Goal: Task Accomplishment & Management: Manage account settings

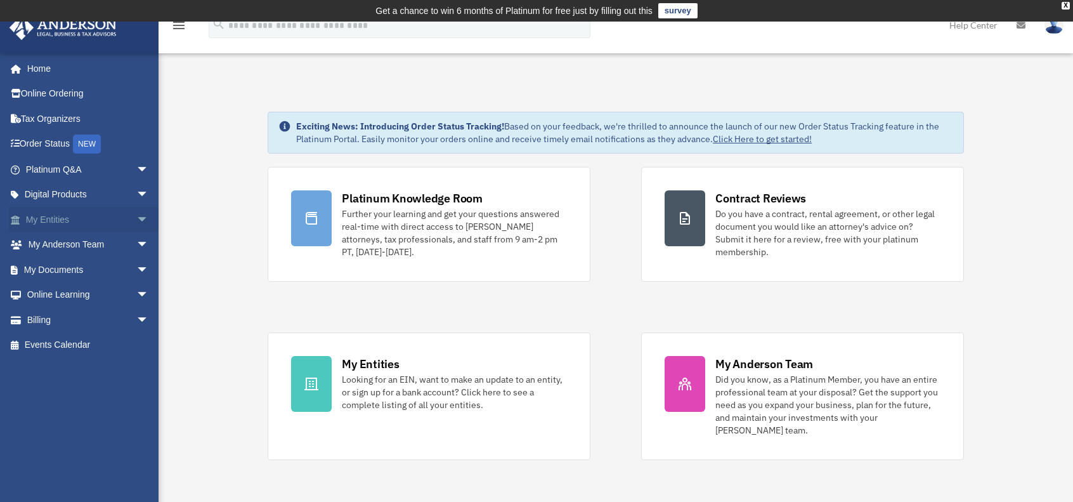
click at [136, 215] on span "arrow_drop_down" at bounding box center [148, 220] width 25 height 26
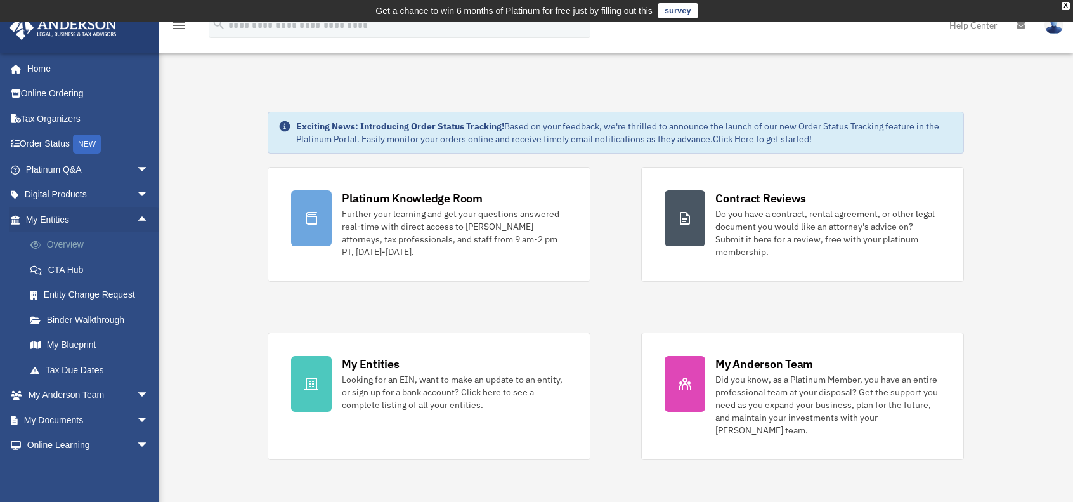
click at [67, 240] on link "Overview" at bounding box center [93, 244] width 150 height 25
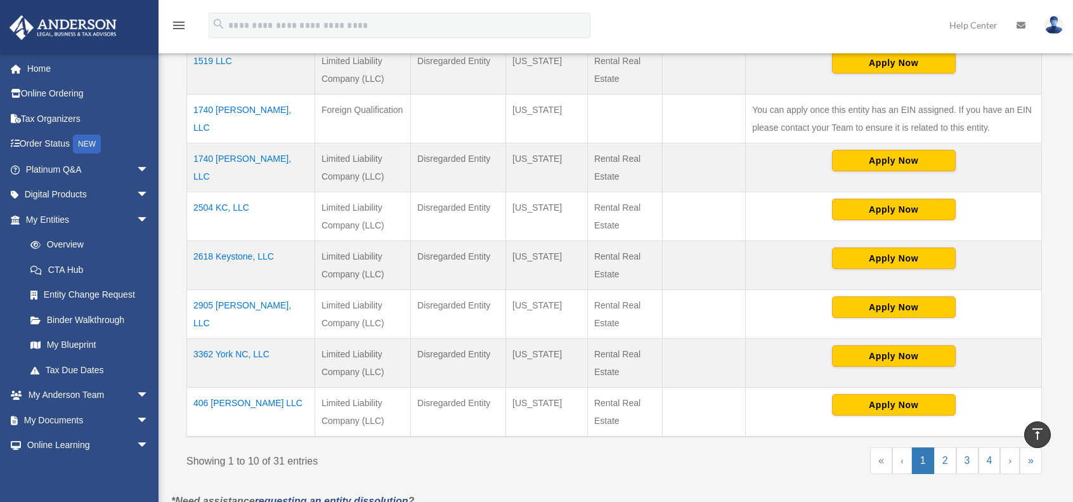
scroll to position [452, 0]
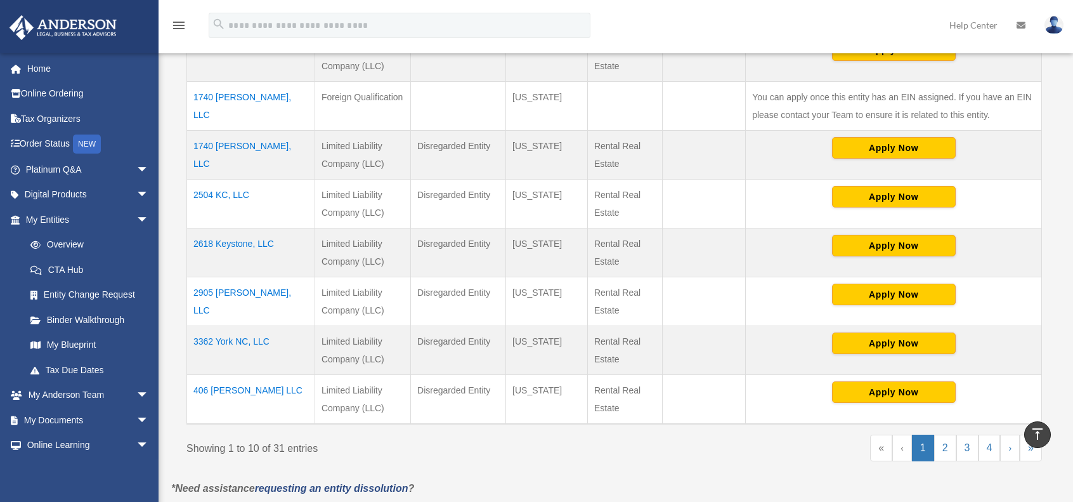
click at [254, 244] on td "2618 Keystone, LLC" at bounding box center [251, 252] width 128 height 49
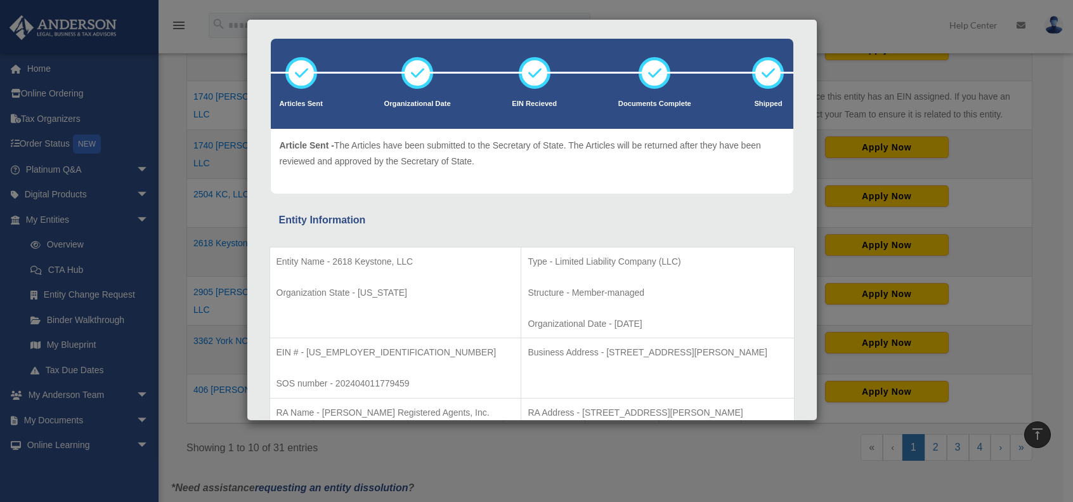
scroll to position [63, 0]
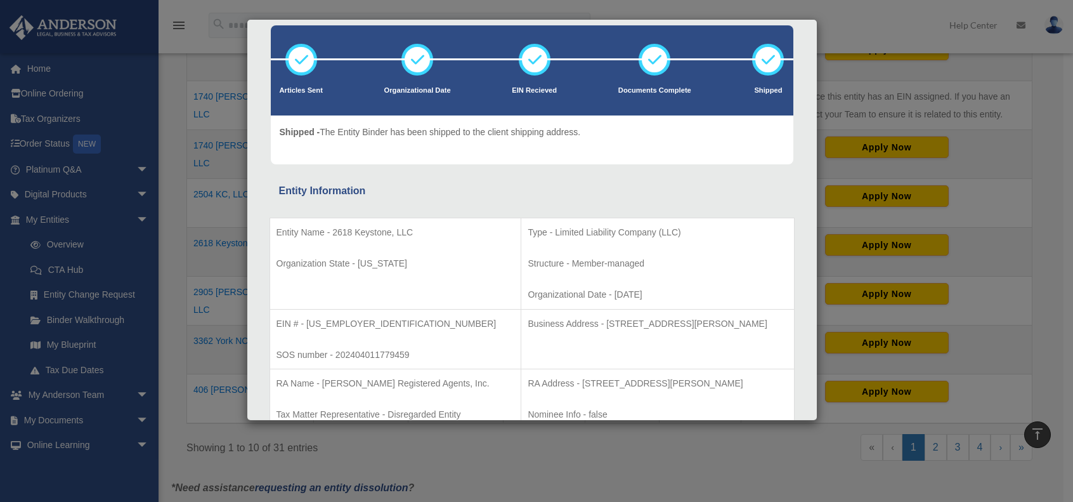
click at [521, 482] on div "Details × Articles Sent Organizational Date" at bounding box center [536, 251] width 1073 height 502
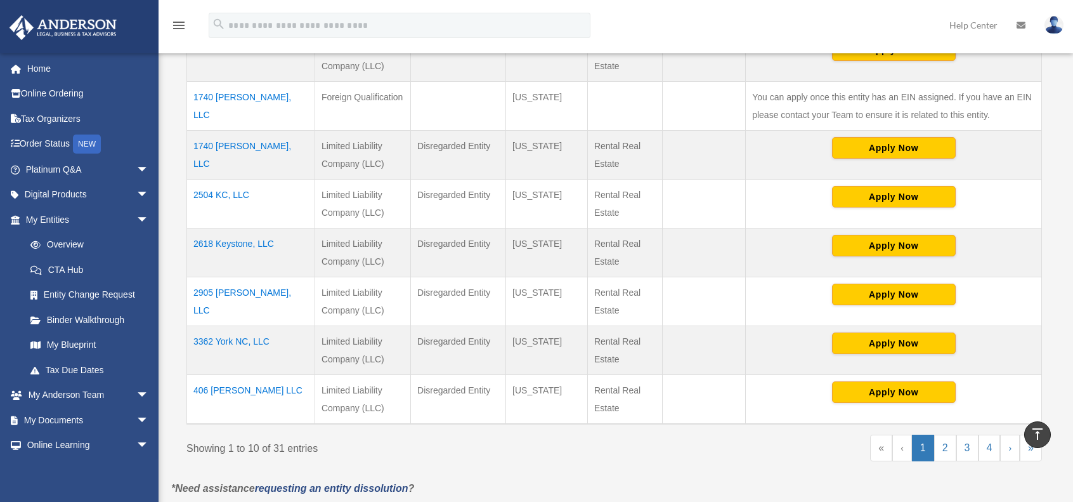
click at [1048, 23] on img at bounding box center [1054, 25] width 19 height 18
drag, startPoint x: 839, startPoint y: 111, endPoint x: 807, endPoint y: 98, distance: 35.0
click at [839, 111] on link "Logout" at bounding box center [848, 111] width 127 height 26
